Goal: Information Seeking & Learning: Learn about a topic

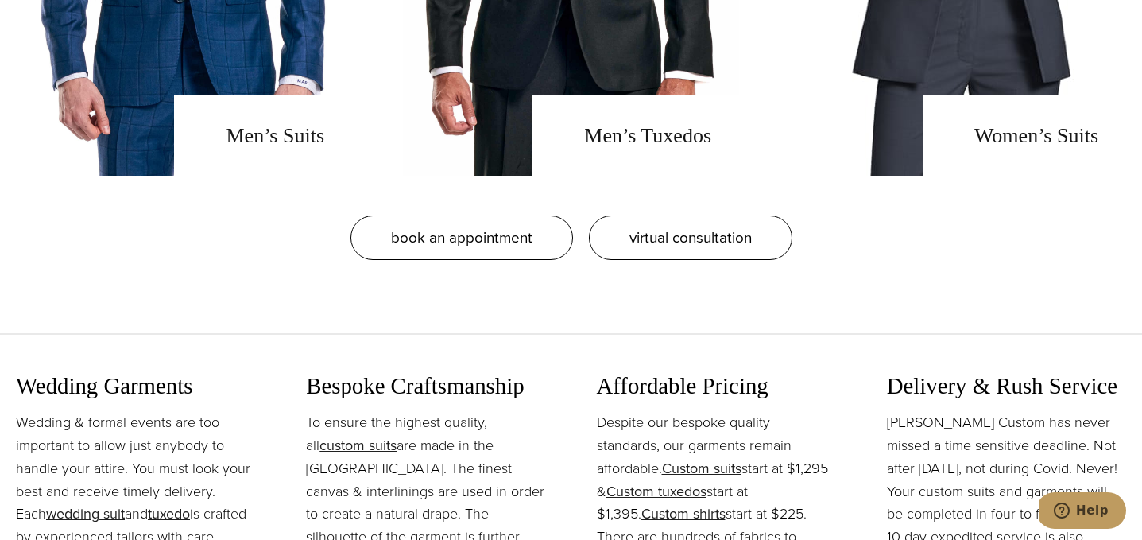
scroll to position [1464, 0]
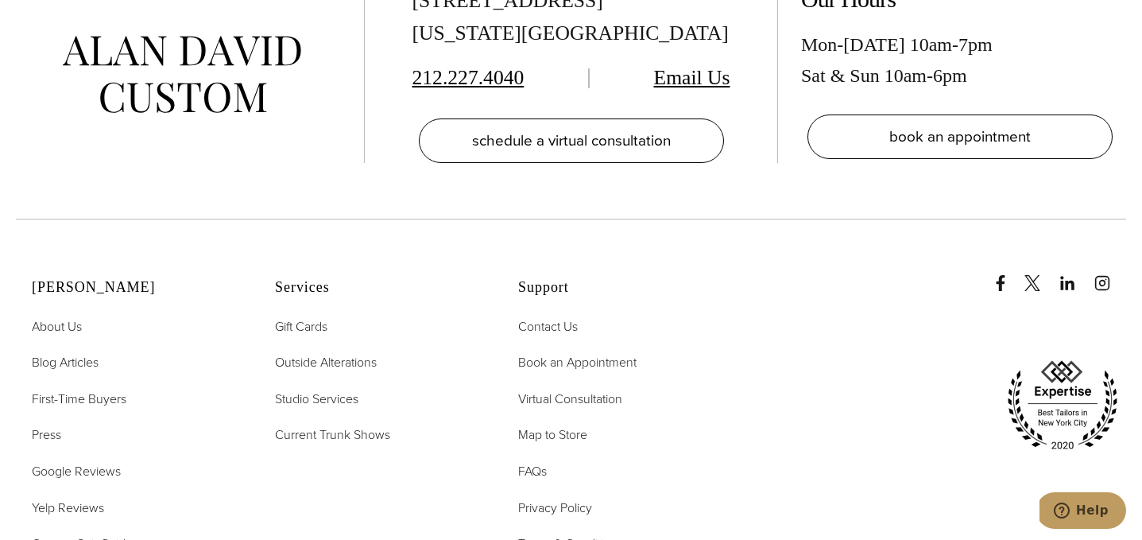
scroll to position [8963, 0]
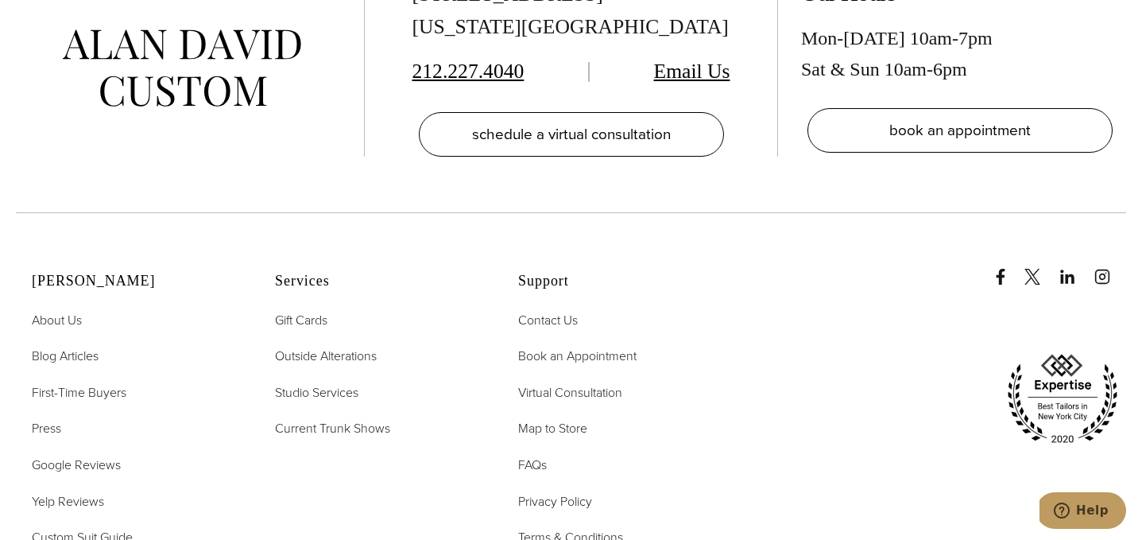
click at [101, 528] on span "Custom Suit Guide" at bounding box center [82, 537] width 101 height 18
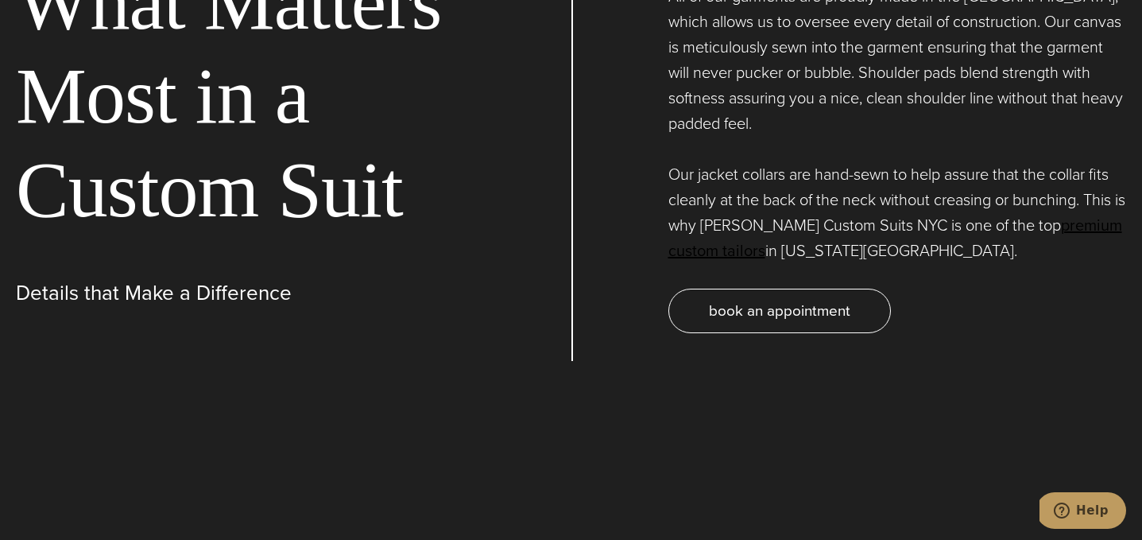
scroll to position [2407, 0]
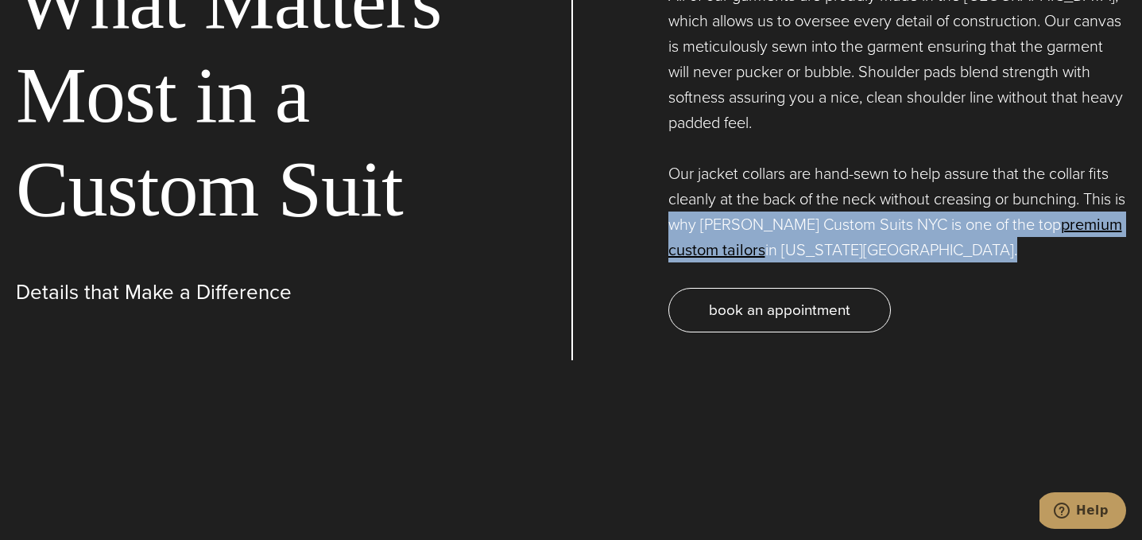
drag, startPoint x: 685, startPoint y: 192, endPoint x: 750, endPoint y: 239, distance: 79.9
click at [749, 239] on div "All of our garments are proudly made in the USA, which allows us to oversee eve…" at bounding box center [850, 157] width 556 height 405
click at [814, 237] on p "All of our garments are proudly made in the USA, which allows us to oversee eve…" at bounding box center [898, 123] width 459 height 280
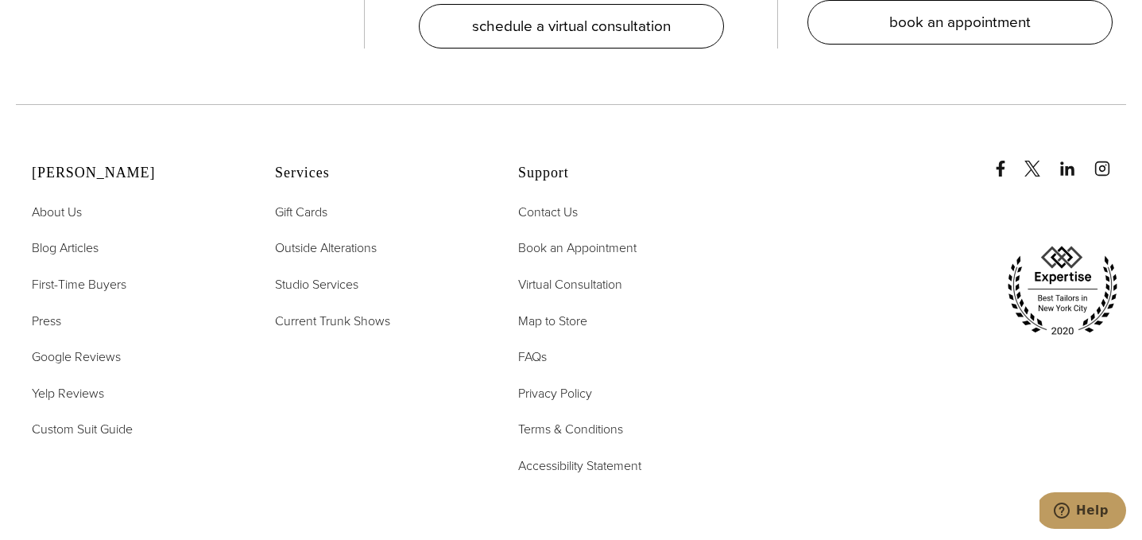
scroll to position [5080, 0]
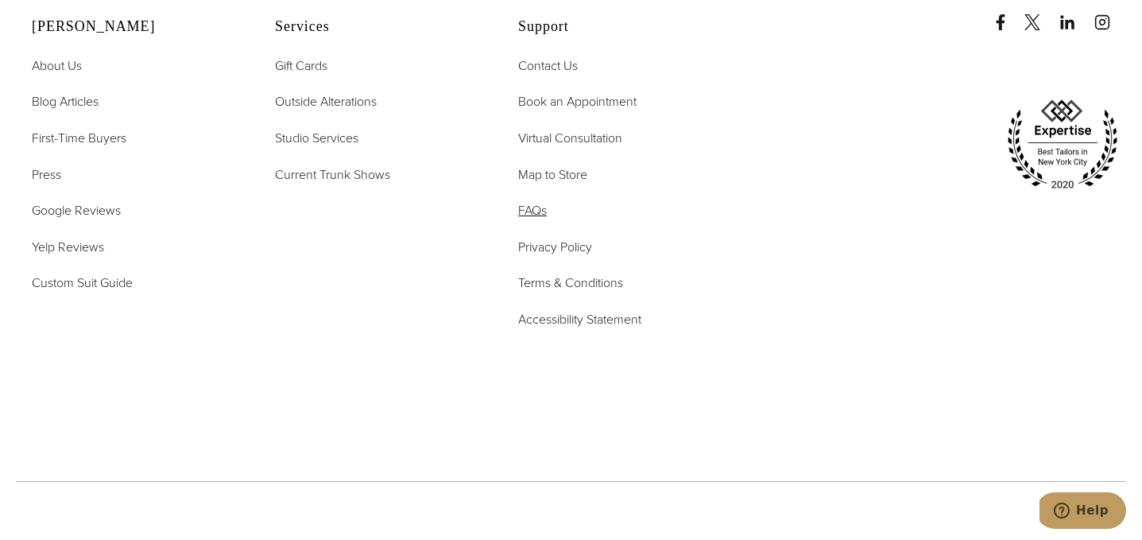
click at [534, 201] on span "FAQs" at bounding box center [532, 210] width 29 height 18
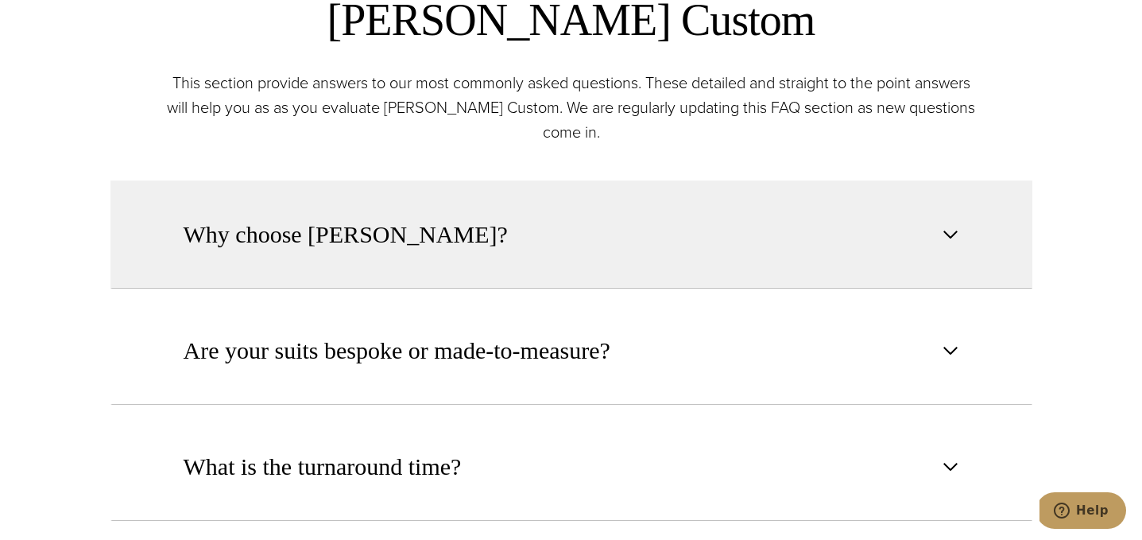
scroll to position [664, 0]
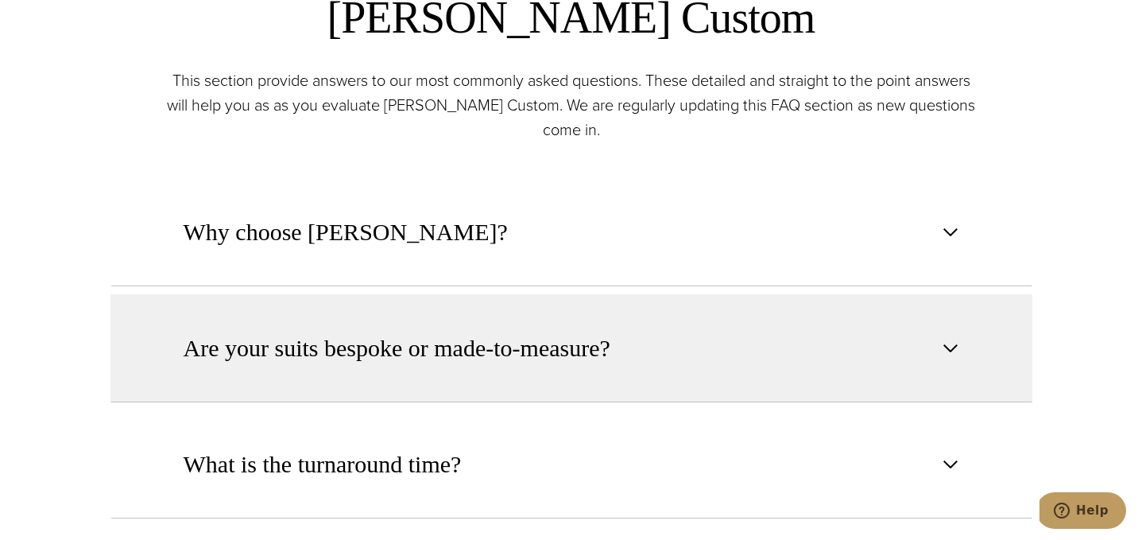
click at [467, 343] on span "Are your suits bespoke or made-to-measure?" at bounding box center [397, 348] width 427 height 35
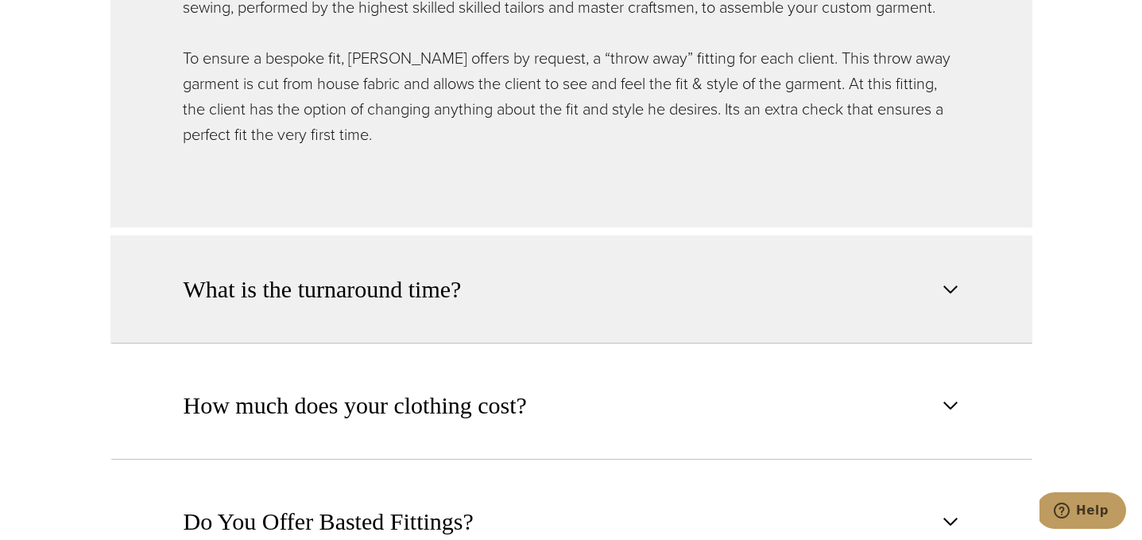
scroll to position [1228, 0]
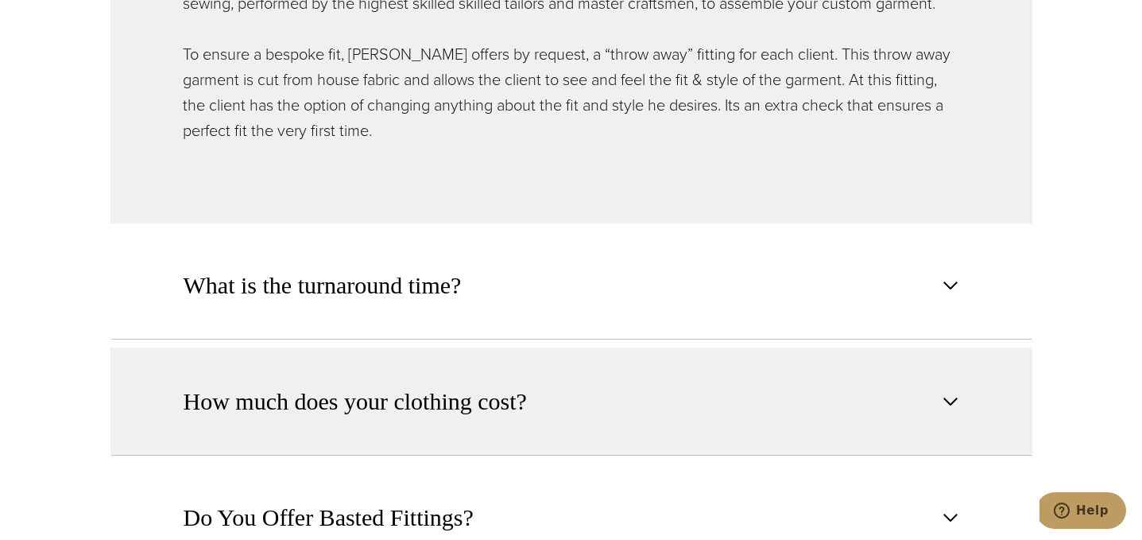
click at [428, 365] on button "How much does your clothing cost?" at bounding box center [572, 401] width 922 height 108
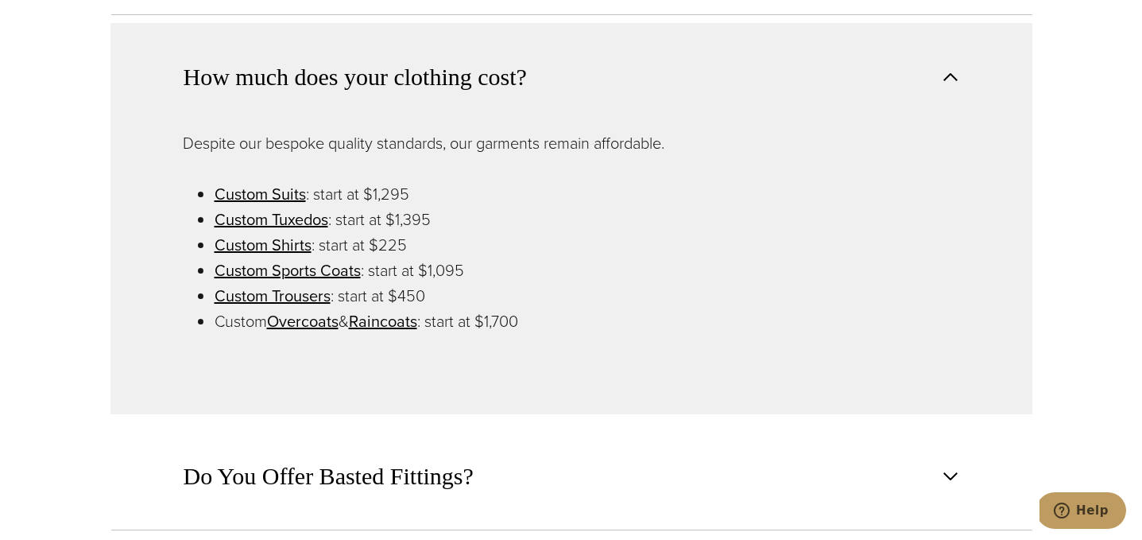
scroll to position [1168, 0]
click at [307, 297] on link "Custom Trousers" at bounding box center [273, 295] width 116 height 24
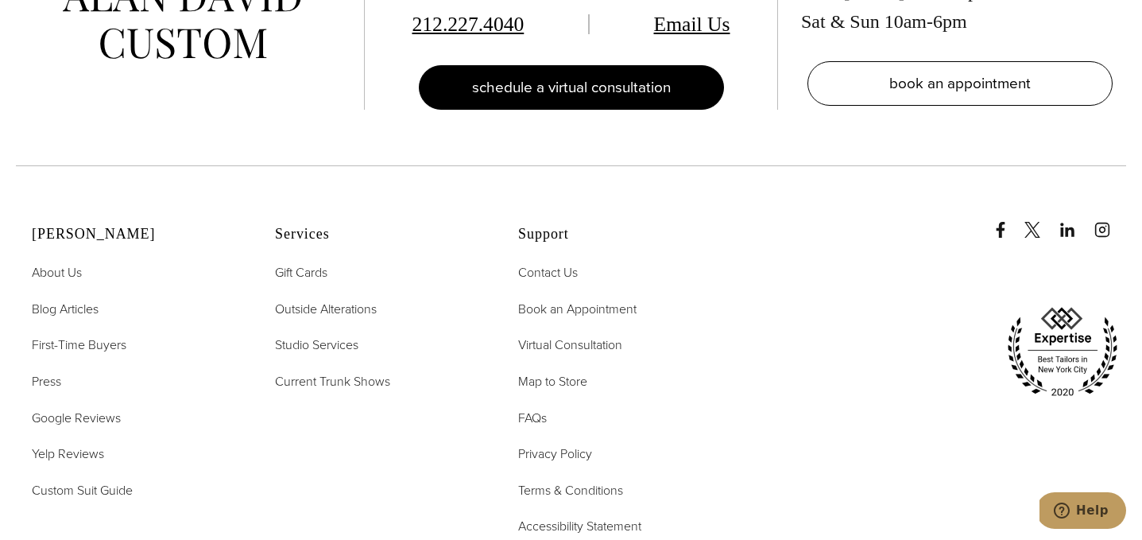
scroll to position [8829, 0]
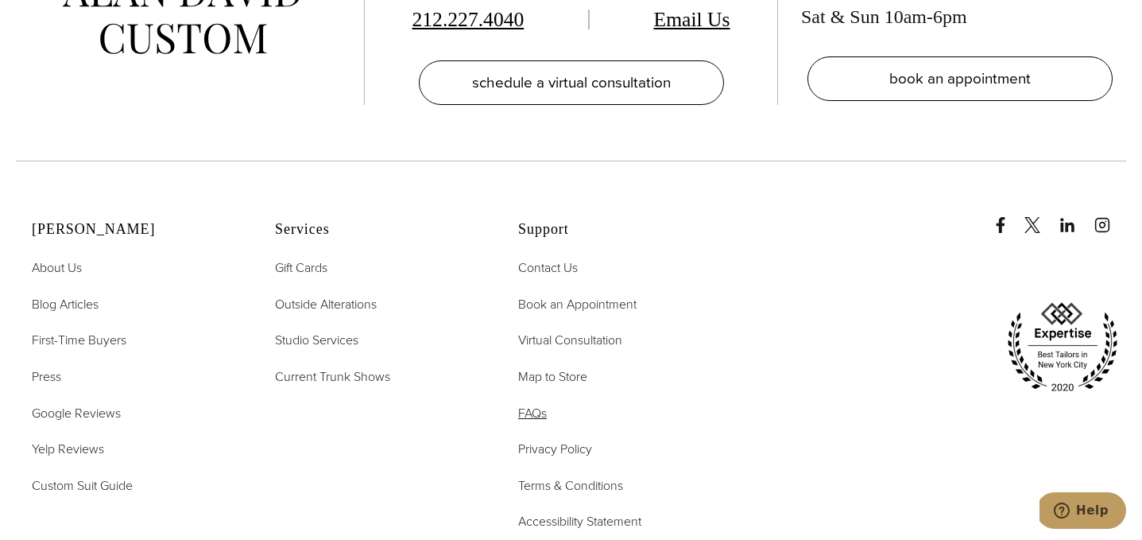
click at [537, 404] on span "FAQs" at bounding box center [532, 413] width 29 height 18
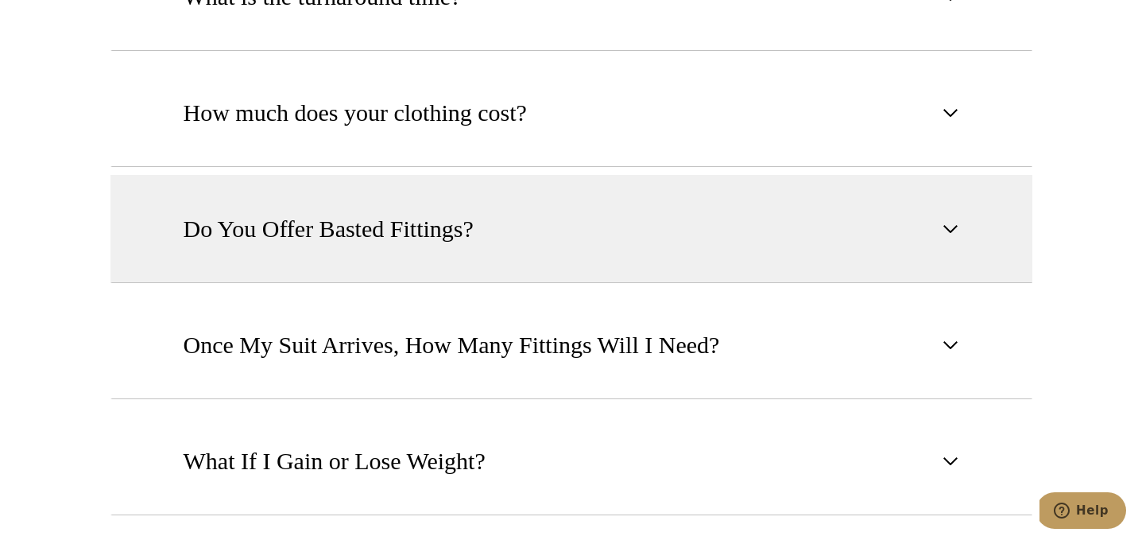
scroll to position [1143, 0]
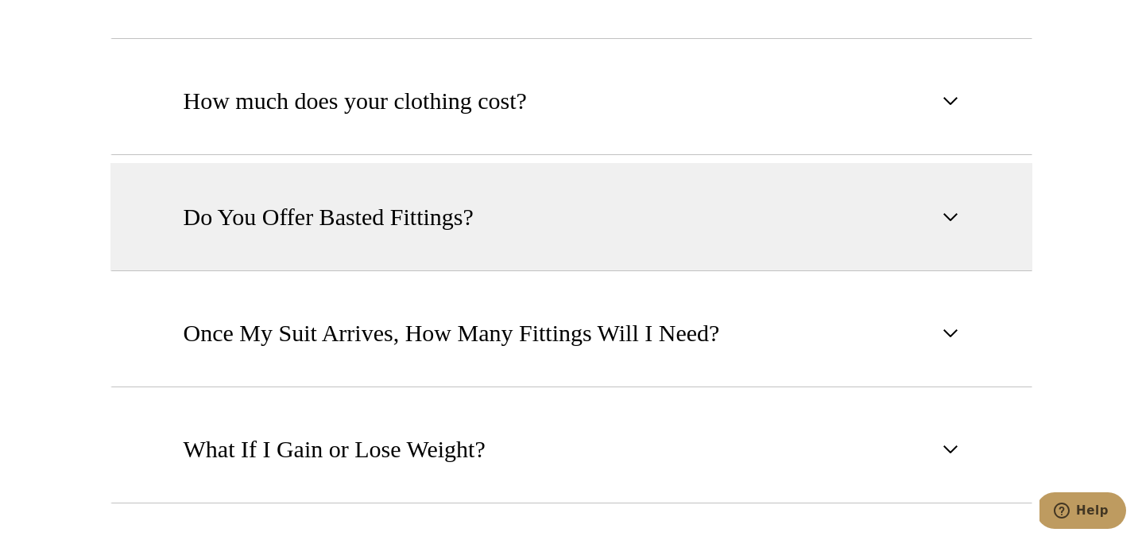
click at [549, 317] on span "Once My Suit Arrives, How Many Fittings Will I Need?" at bounding box center [452, 333] width 537 height 35
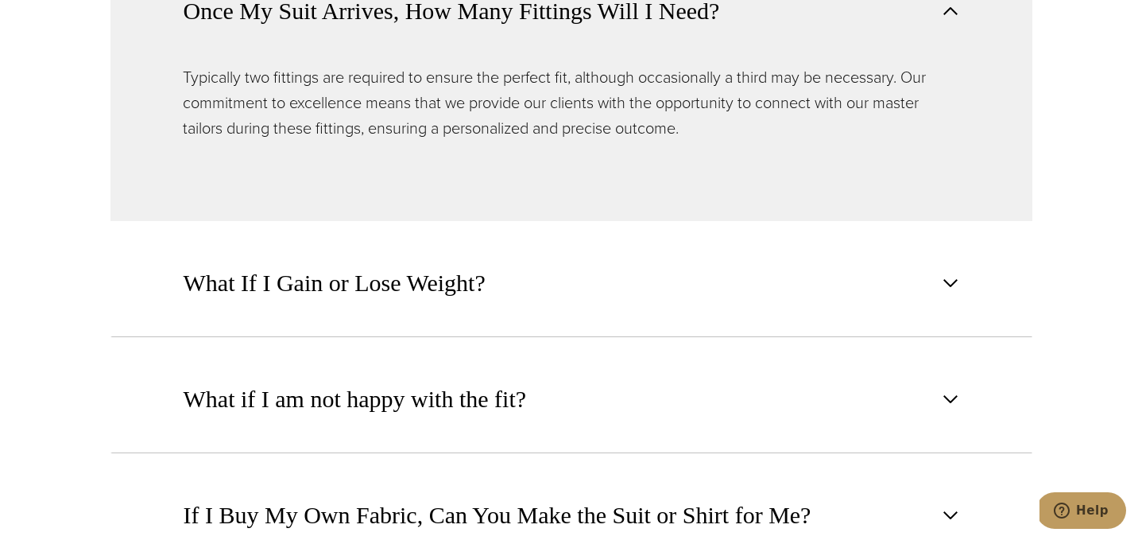
scroll to position [1467, 0]
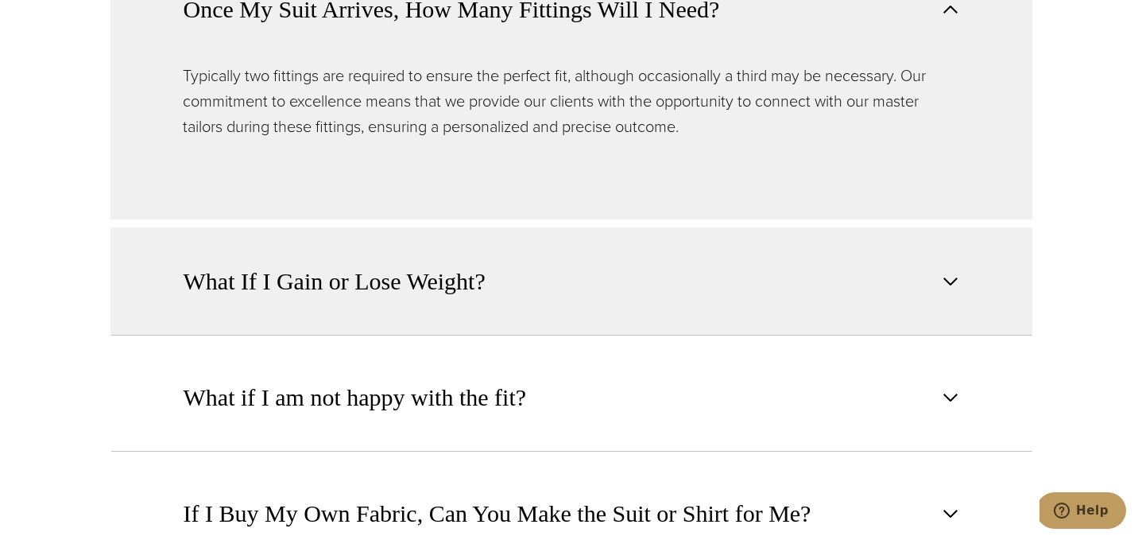
click at [542, 300] on button "What If I Gain or Lose Weight?" at bounding box center [572, 281] width 922 height 108
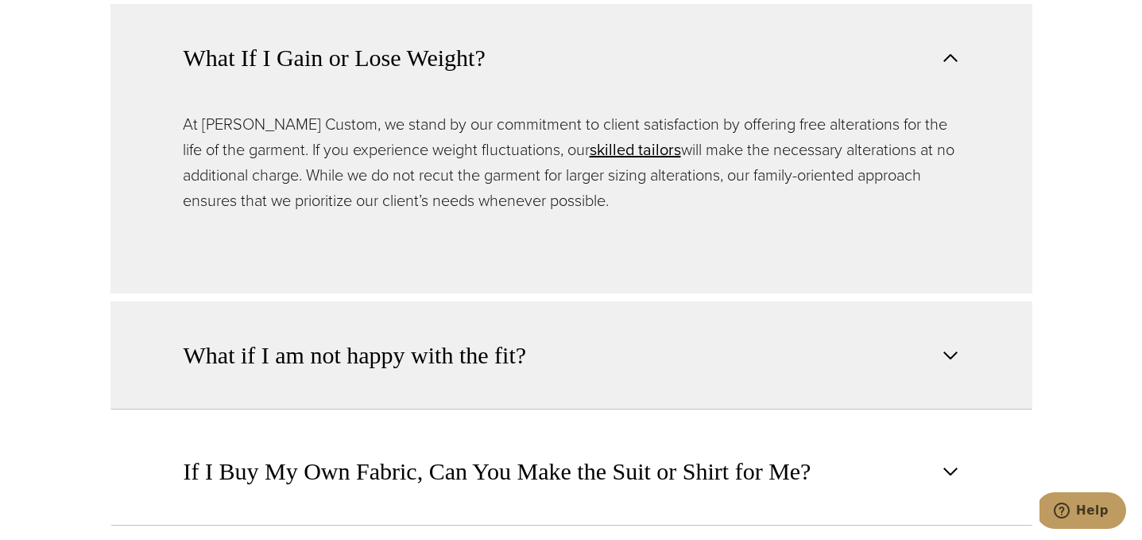
scroll to position [1542, 0]
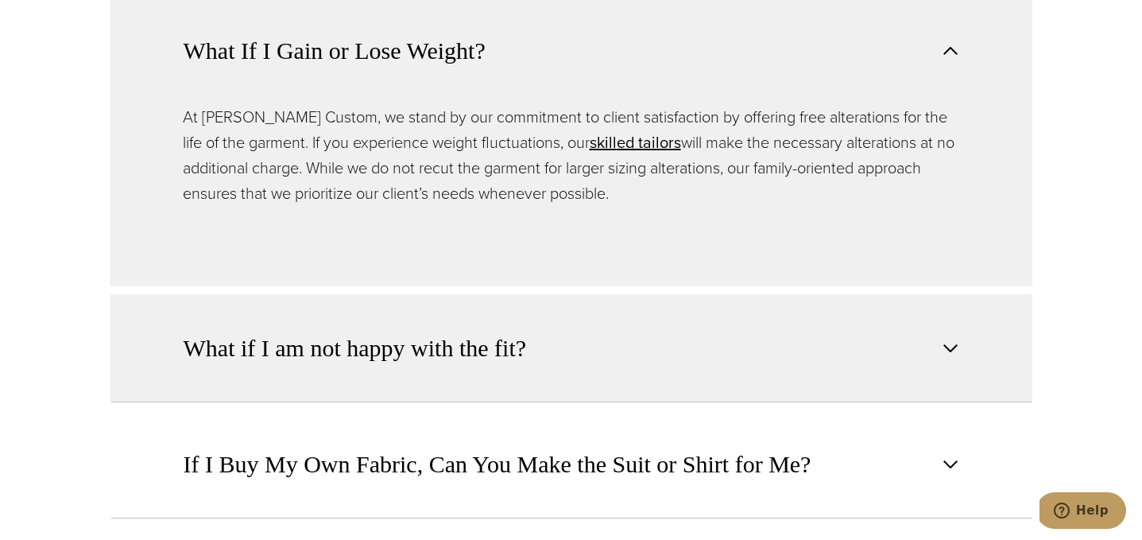
click at [464, 364] on span "What if I am not happy with the fit?" at bounding box center [355, 348] width 343 height 35
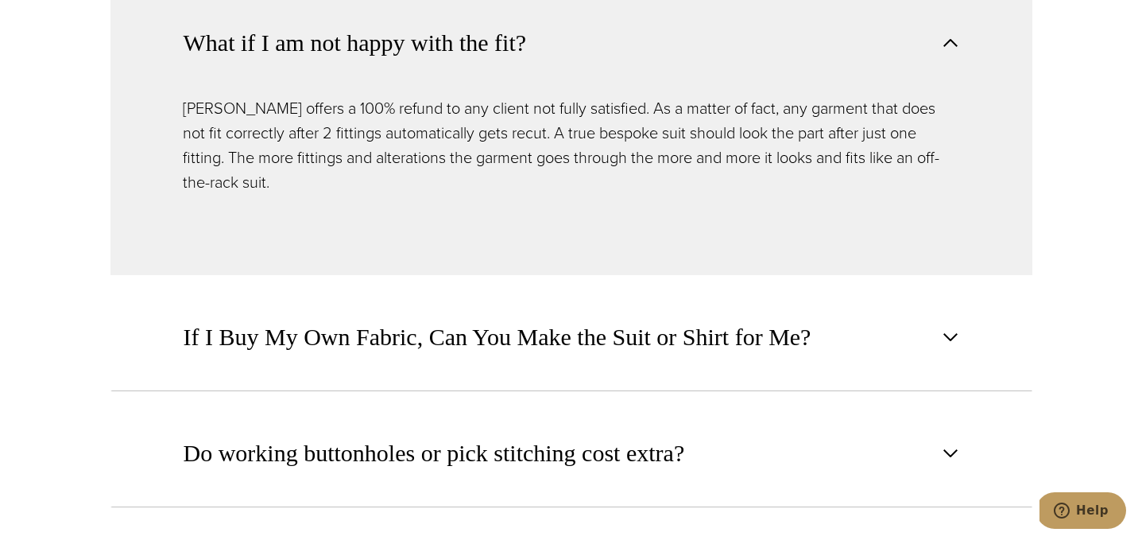
scroll to position [1688, 0]
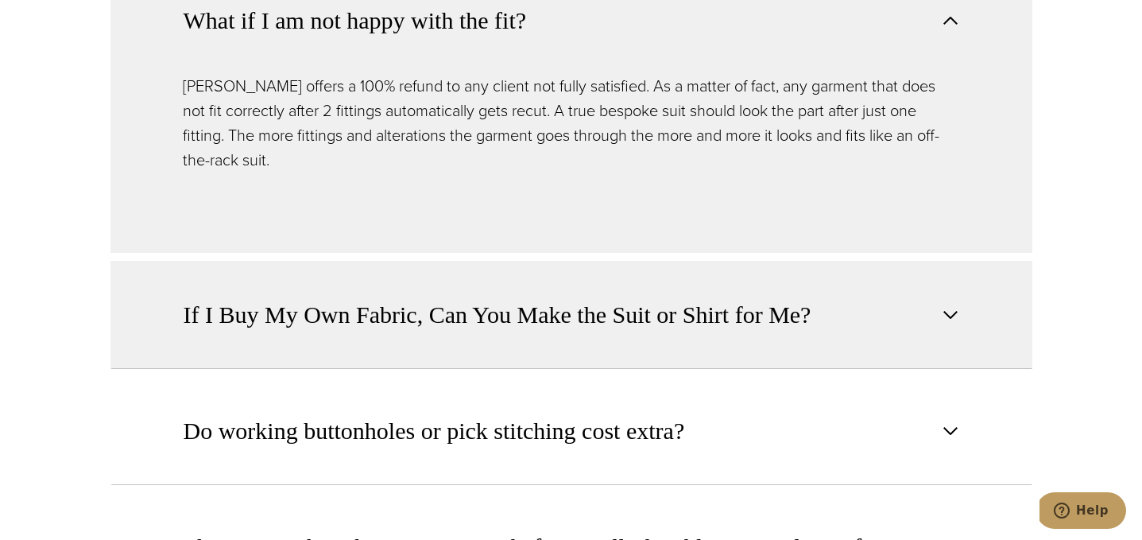
click at [476, 308] on button "If I Buy My Own Fabric, Can You Make the Suit or Shirt for Me?" at bounding box center [572, 315] width 922 height 108
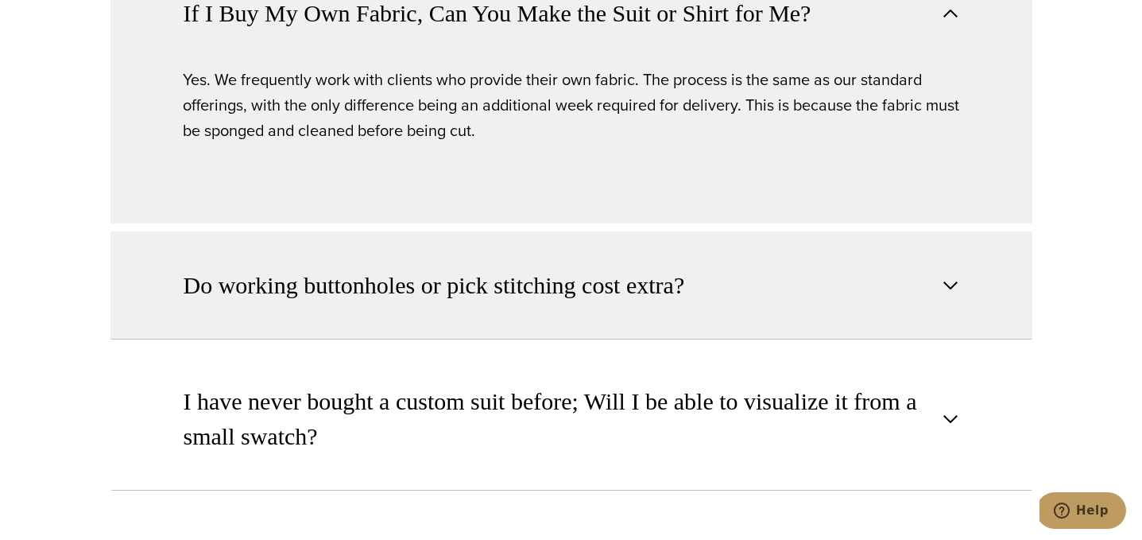
scroll to position [1823, 0]
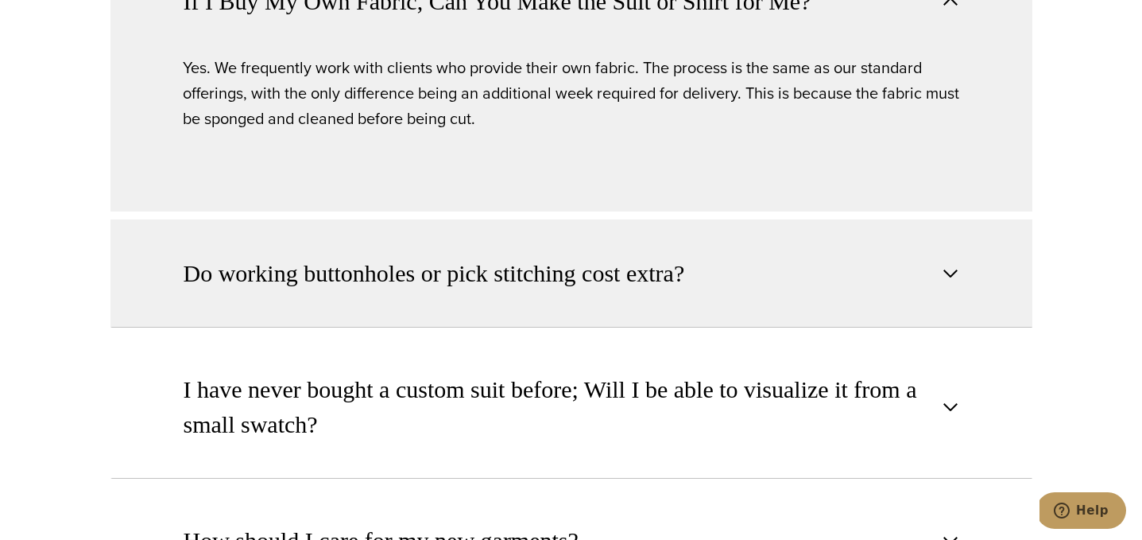
click at [460, 291] on span "Do working buttonholes or pick stitching cost extra?" at bounding box center [435, 273] width 502 height 35
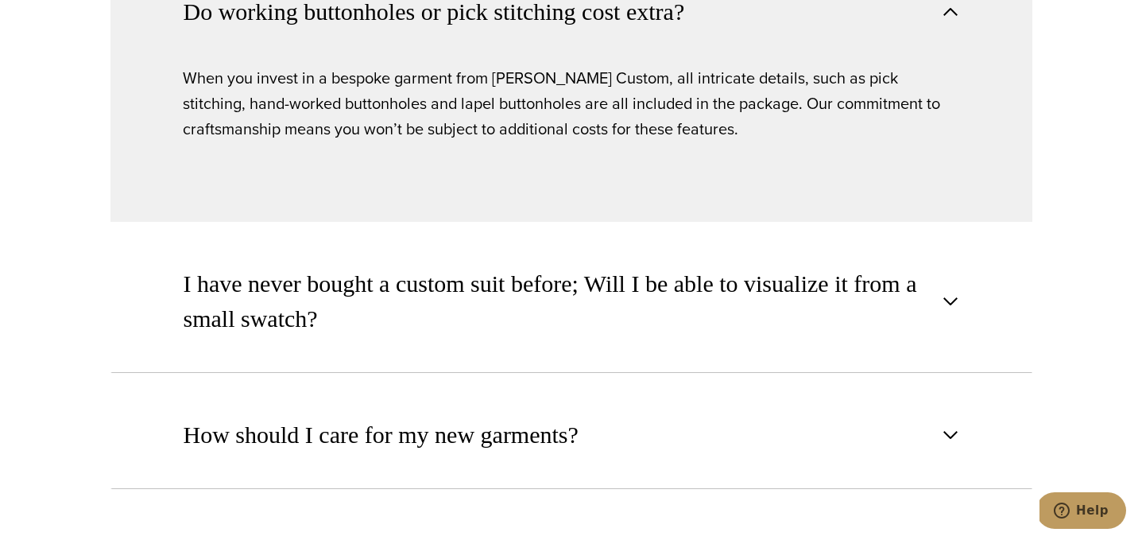
scroll to position [1934, 0]
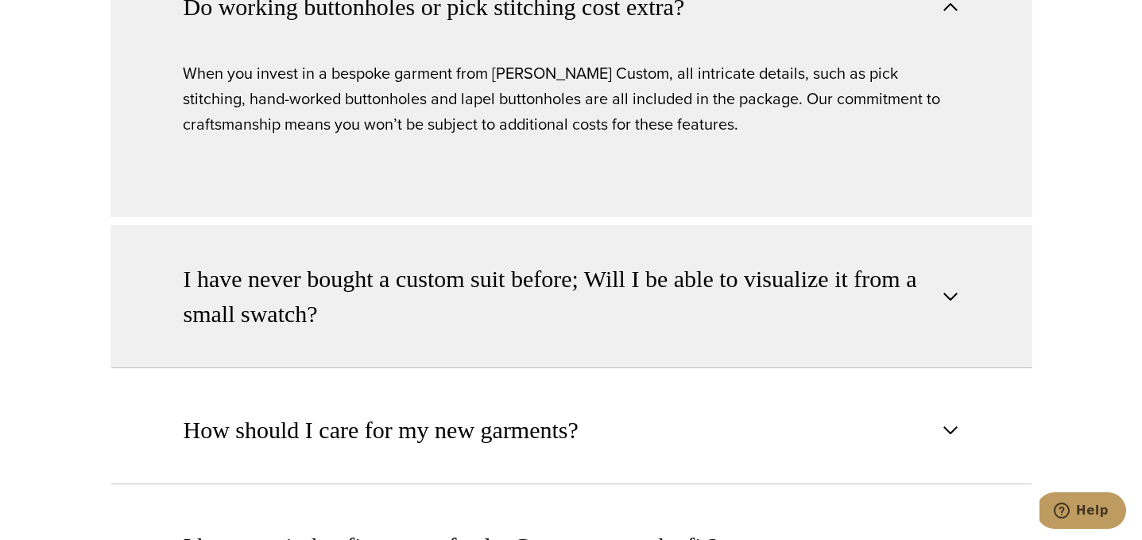
click at [452, 312] on span "I have never bought a custom suit before; Will I be able to visualize it from a…" at bounding box center [559, 297] width 750 height 70
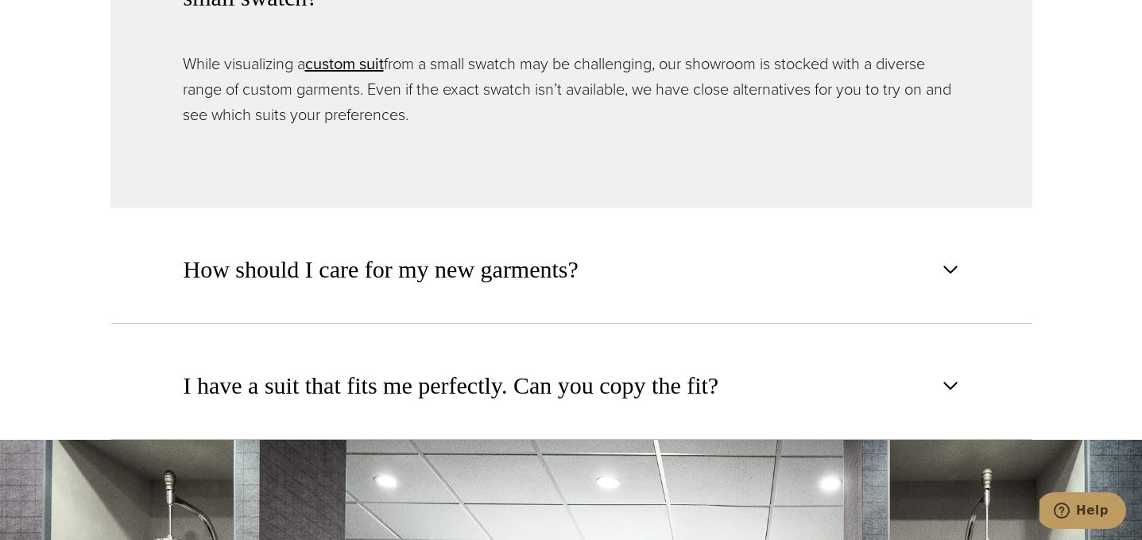
scroll to position [2097, 0]
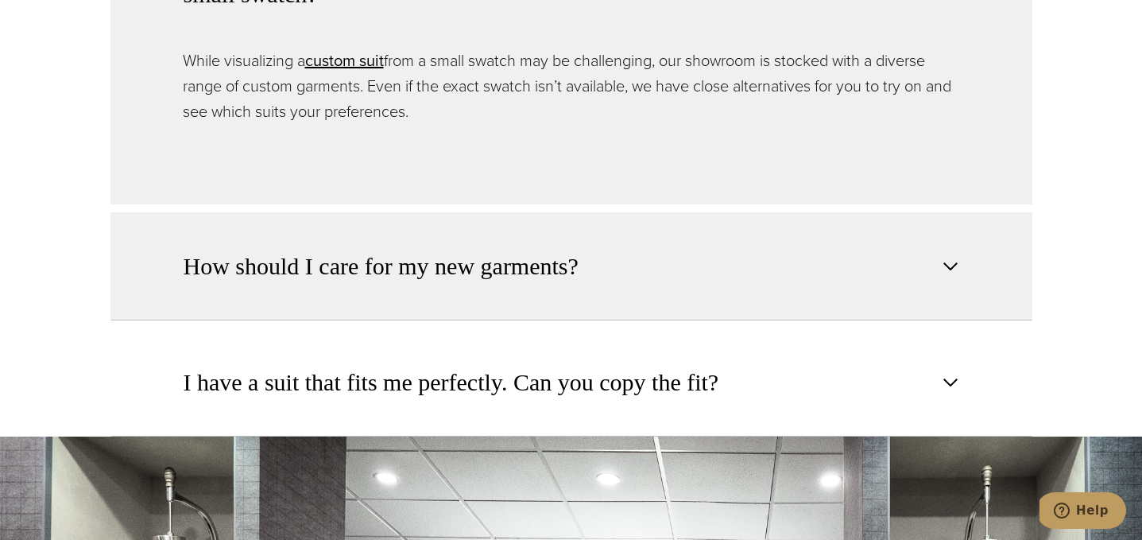
click at [316, 275] on span "How should I care for my new garments?" at bounding box center [381, 266] width 395 height 35
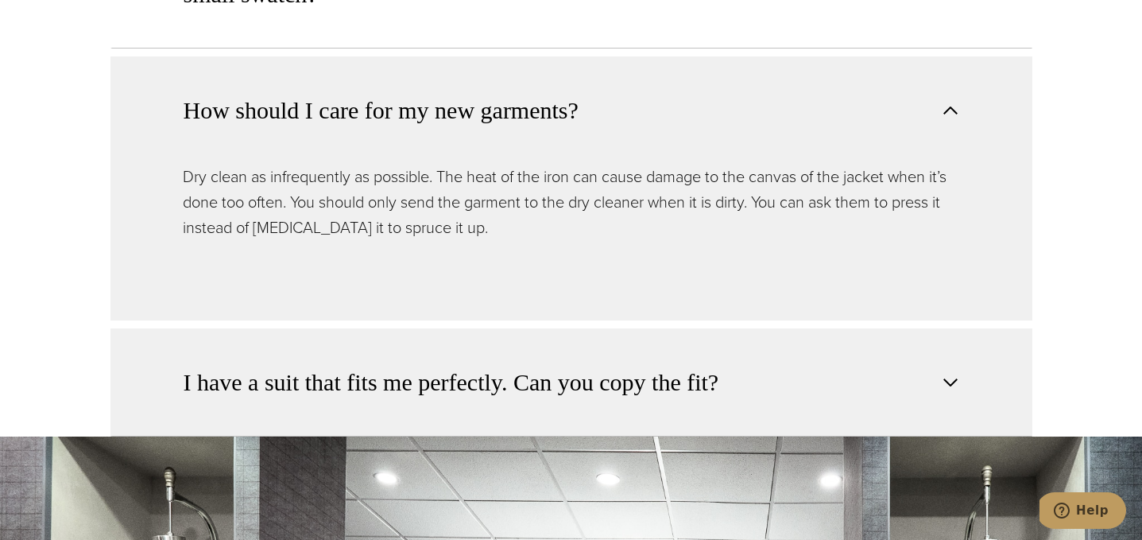
click at [305, 376] on span "I have a suit that fits me perfectly. Can you copy the fit?" at bounding box center [452, 382] width 536 height 35
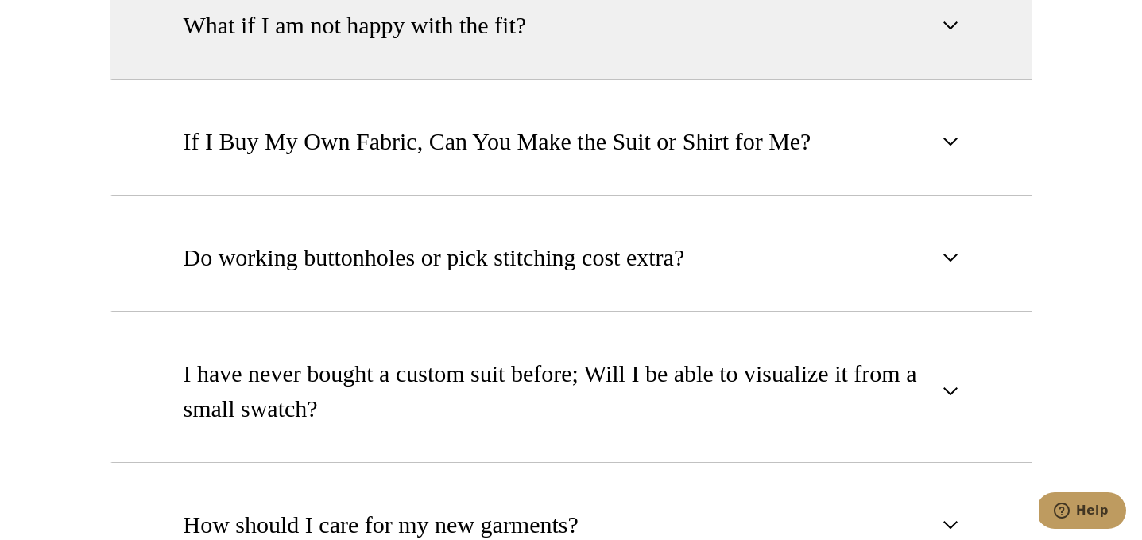
scroll to position [1682, 0]
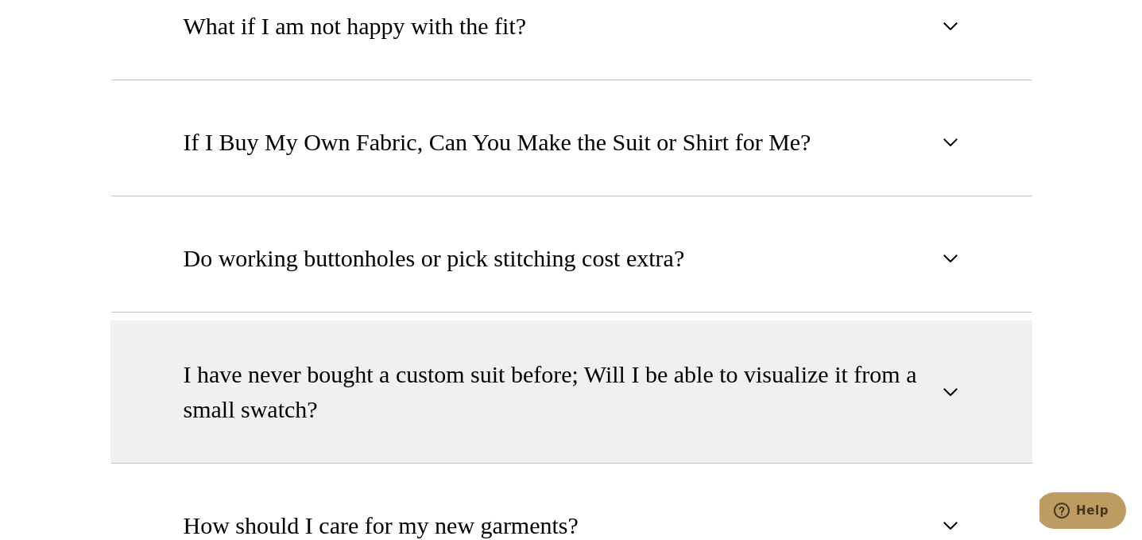
click at [317, 407] on span "I have never bought a custom suit before; Will I be able to visualize it from a…" at bounding box center [559, 392] width 750 height 70
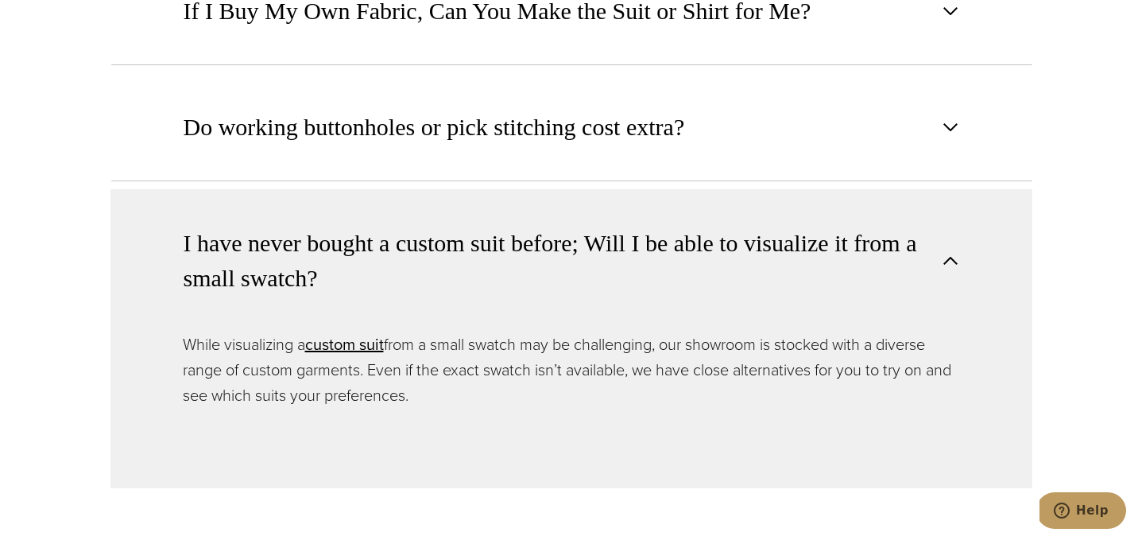
scroll to position [1837, 0]
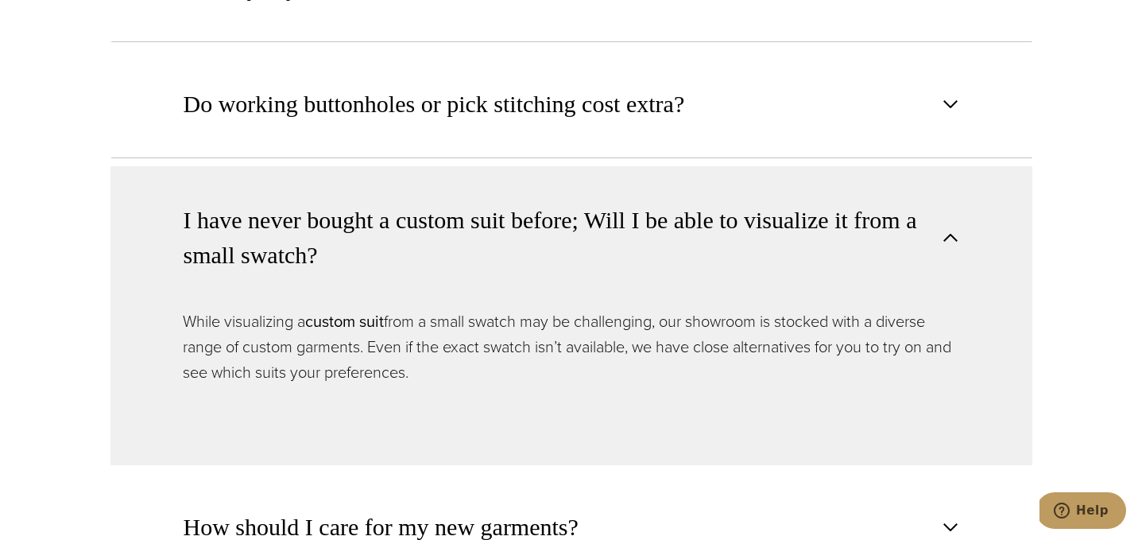
drag, startPoint x: 171, startPoint y: 217, endPoint x: 347, endPoint y: 321, distance: 204.9
click at [341, 318] on div "I have never bought a custom suit before; Will I be able to visualize it from a…" at bounding box center [572, 315] width 922 height 299
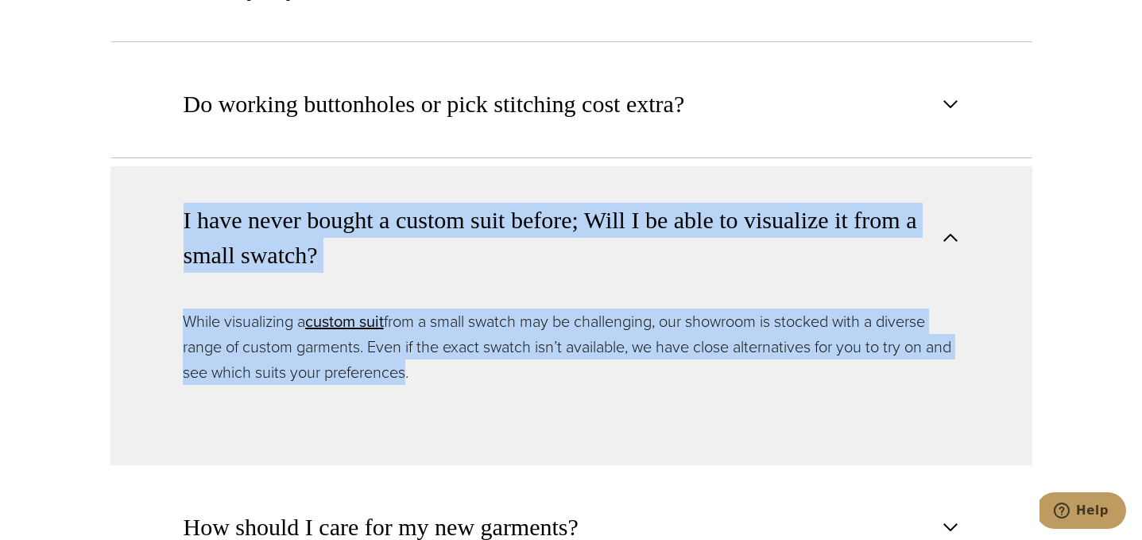
drag, startPoint x: 440, startPoint y: 378, endPoint x: 173, endPoint y: 209, distance: 316.3
click at [173, 209] on div "I have never bought a custom suit before; Will I be able to visualize it from a…" at bounding box center [572, 315] width 922 height 299
copy div "I have never bought a custom suit before; Will I be able to visualize it from a…"
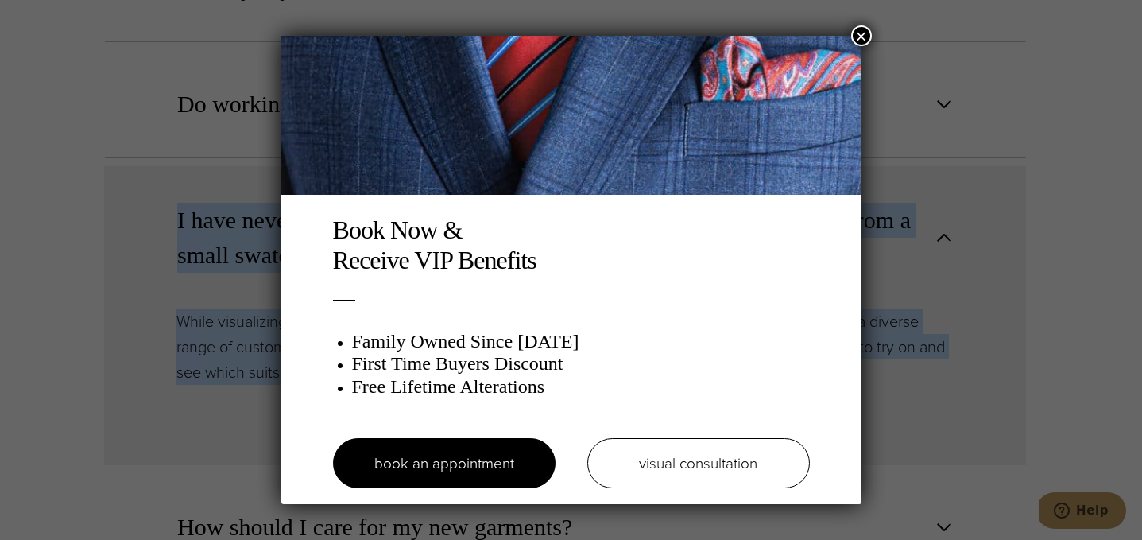
click at [860, 42] on button "×" at bounding box center [861, 35] width 21 height 21
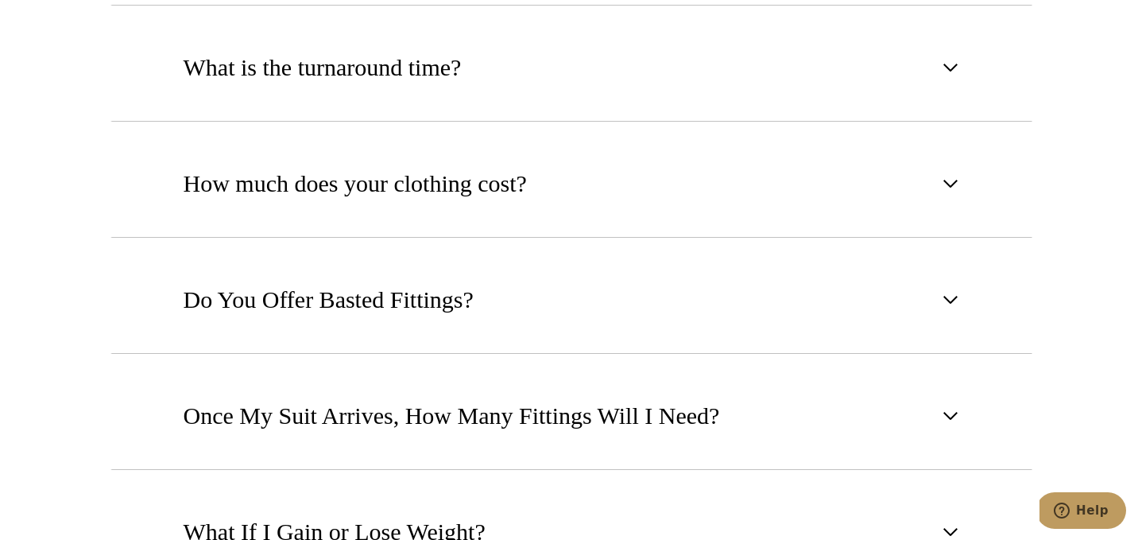
scroll to position [1018, 0]
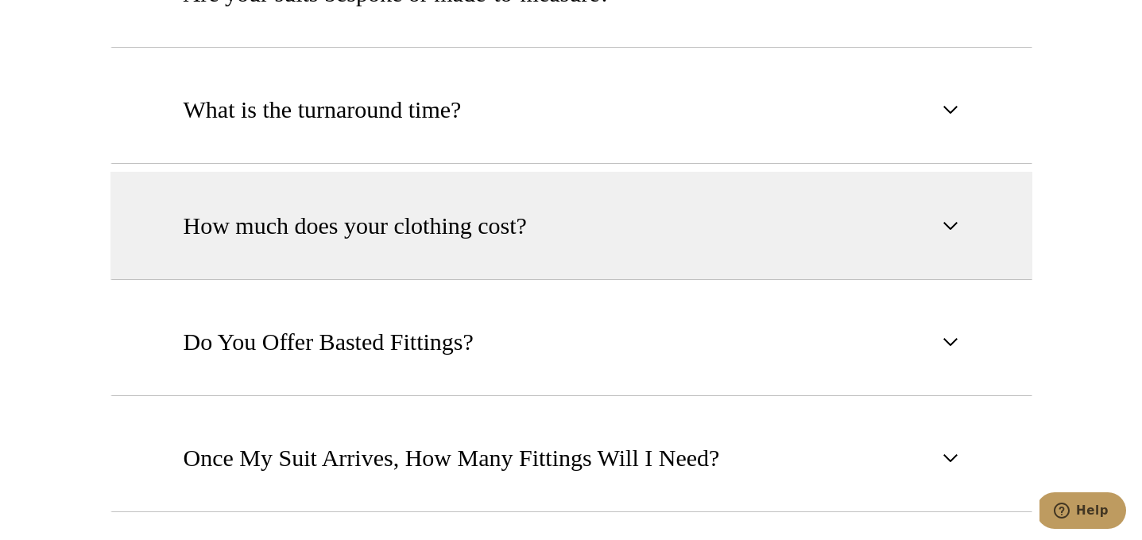
click at [572, 221] on button "How much does your clothing cost?" at bounding box center [572, 226] width 922 height 108
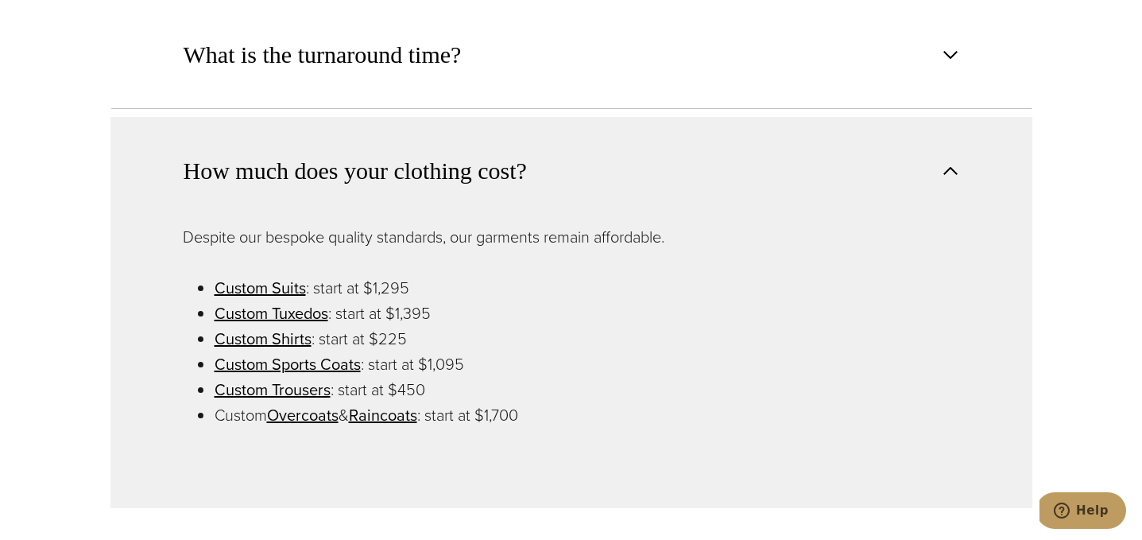
scroll to position [1086, 0]
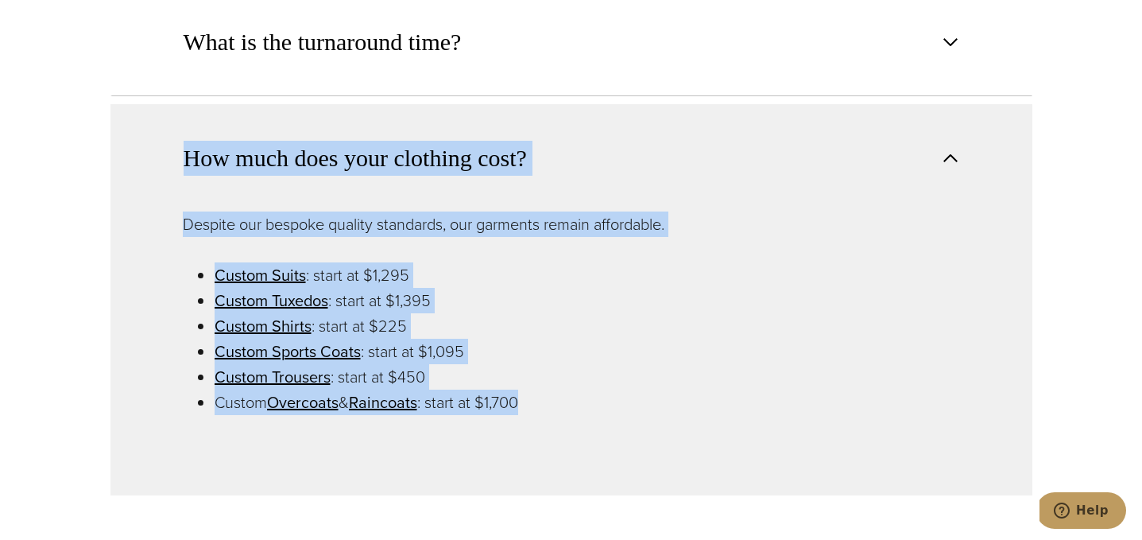
drag, startPoint x: 538, startPoint y: 414, endPoint x: 183, endPoint y: 165, distance: 433.9
click at [183, 165] on div "How much does your clothing cost? Despite our bespoke quality standards, our ga…" at bounding box center [572, 299] width 922 height 391
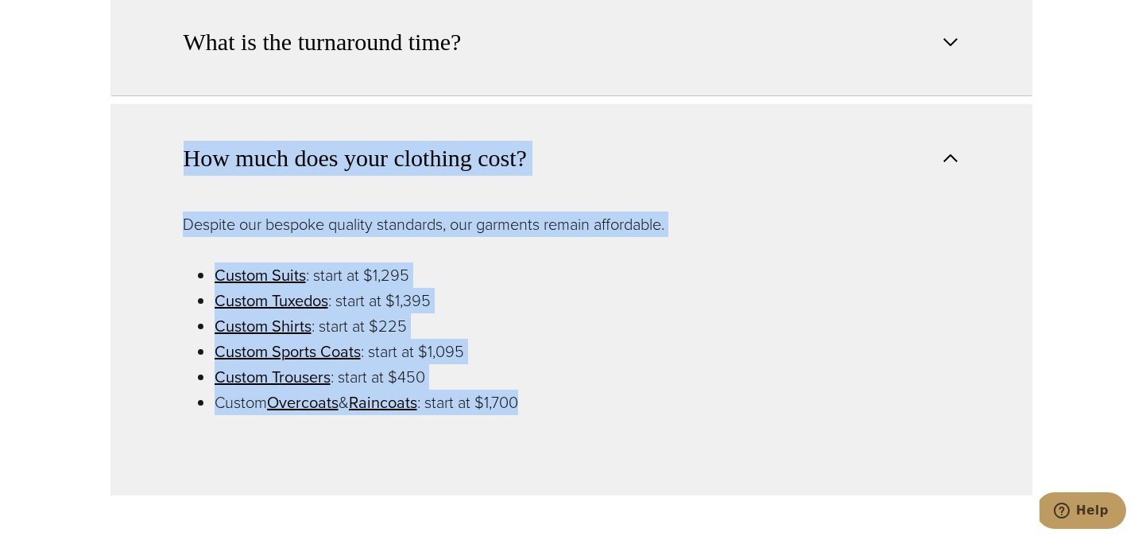
copy div "How much does your clothing cost? Despite our bespoke quality standards, our ga…"
